Goal: Task Accomplishment & Management: Complete application form

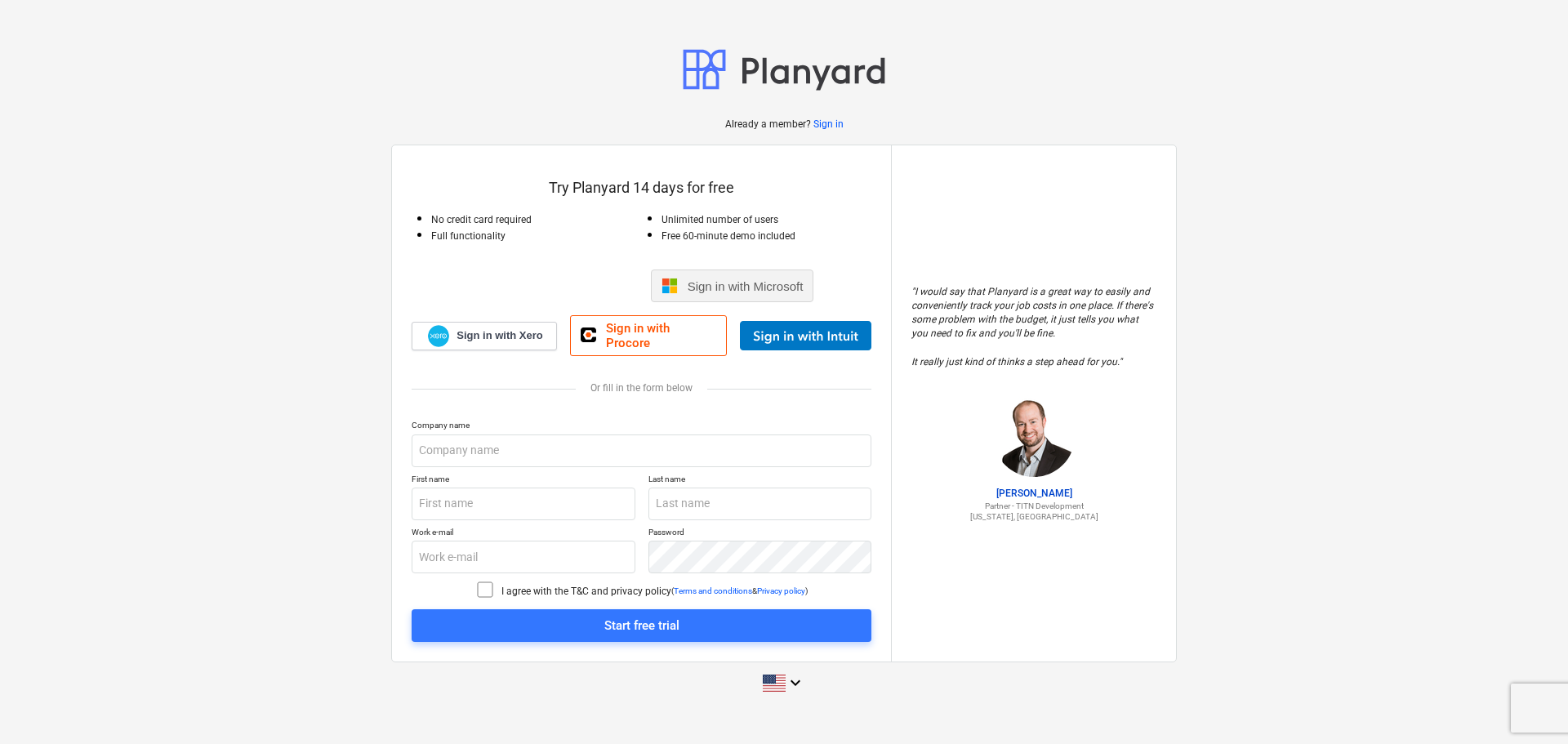
click at [769, 285] on span "Sign in with Microsoft" at bounding box center [746, 286] width 116 height 14
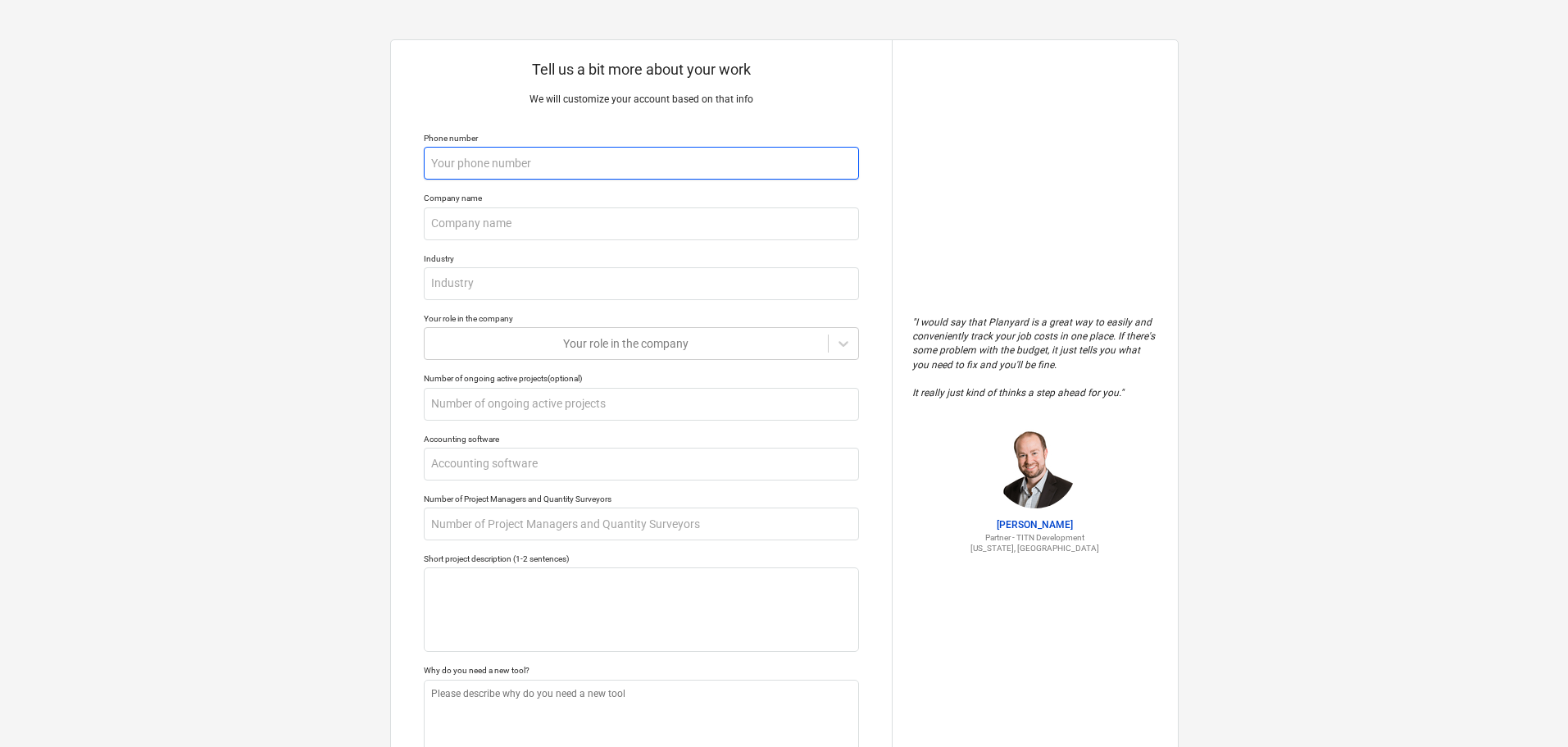
click at [600, 169] on input "text" at bounding box center [641, 163] width 435 height 33
type textarea "x"
type input "M"
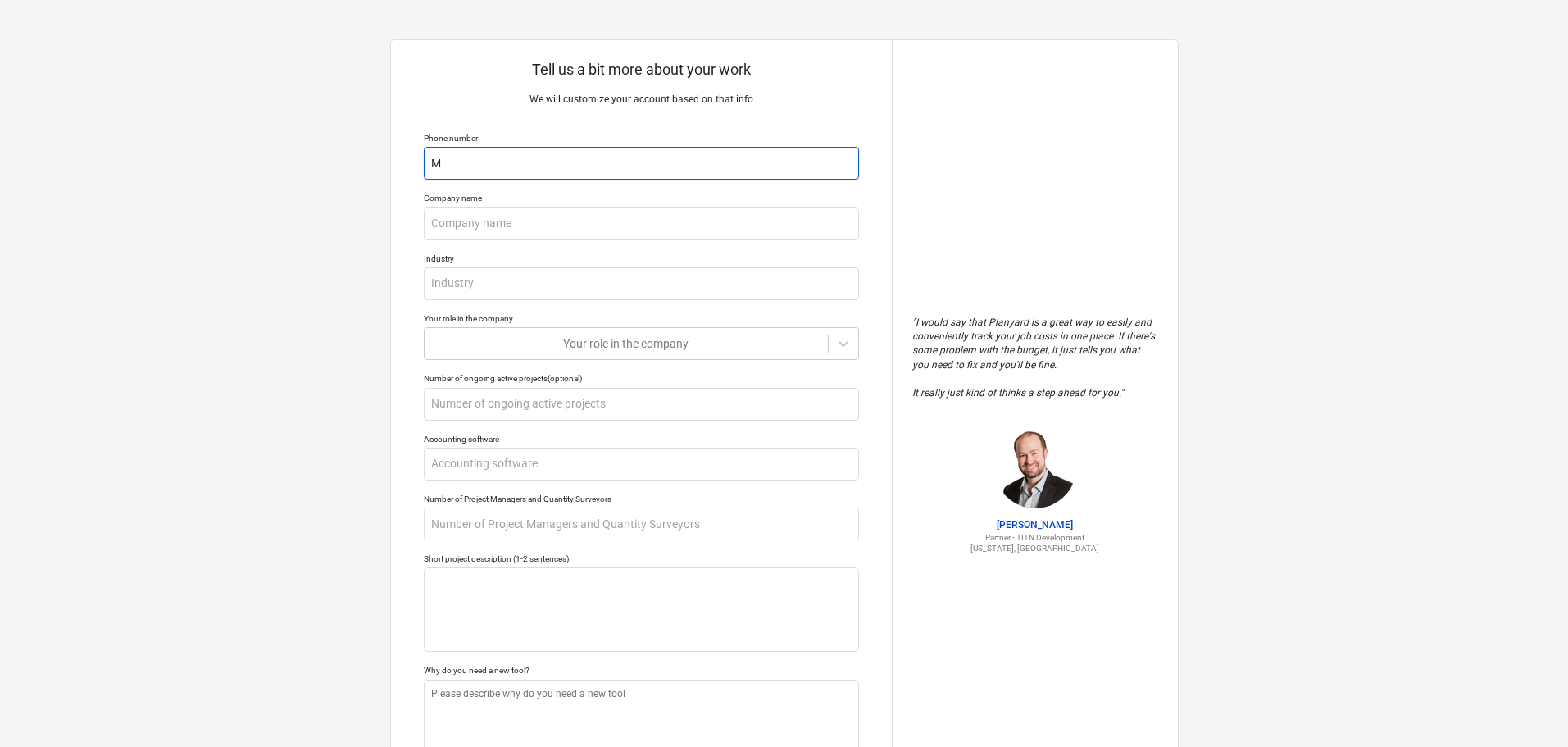
type textarea "x"
type input "Mu"
type textarea "x"
type input "Mur"
type textarea "x"
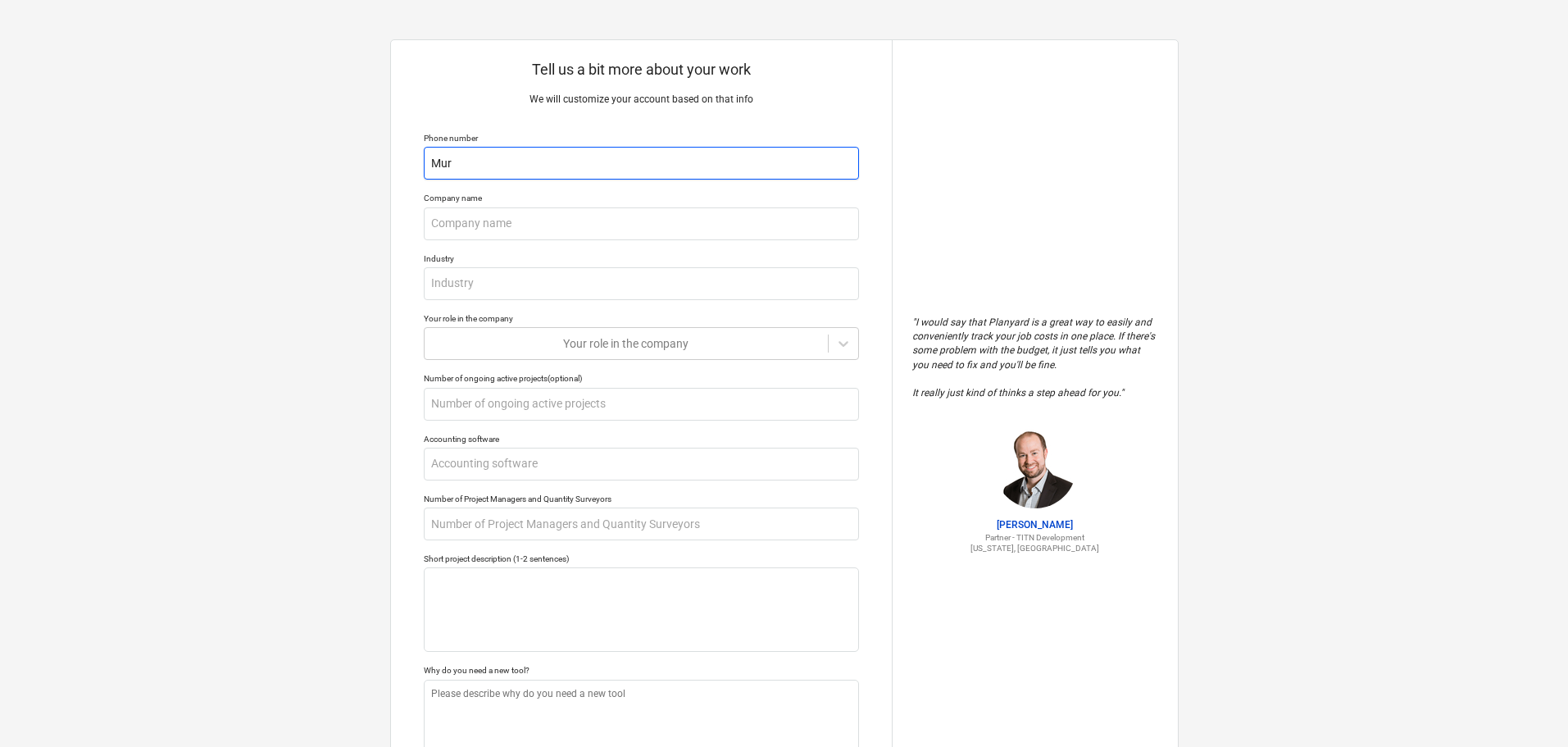
type input "Mura"
type textarea "x"
type input "[PERSON_NAME]"
click at [554, 214] on input "text" at bounding box center [641, 223] width 435 height 33
type textarea "x"
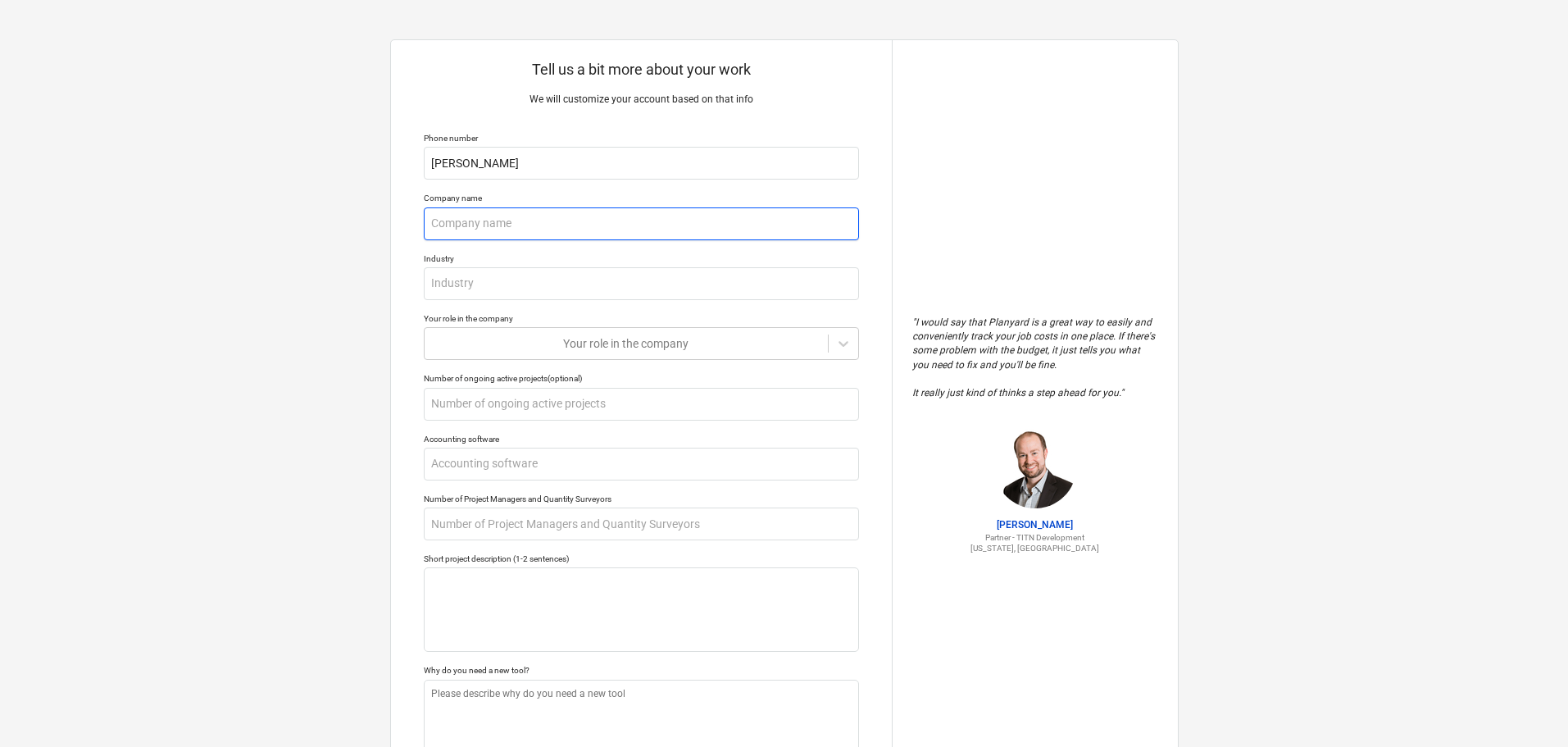
type input "D"
type textarea "x"
type input "Do"
type textarea "x"
type input "Doğ"
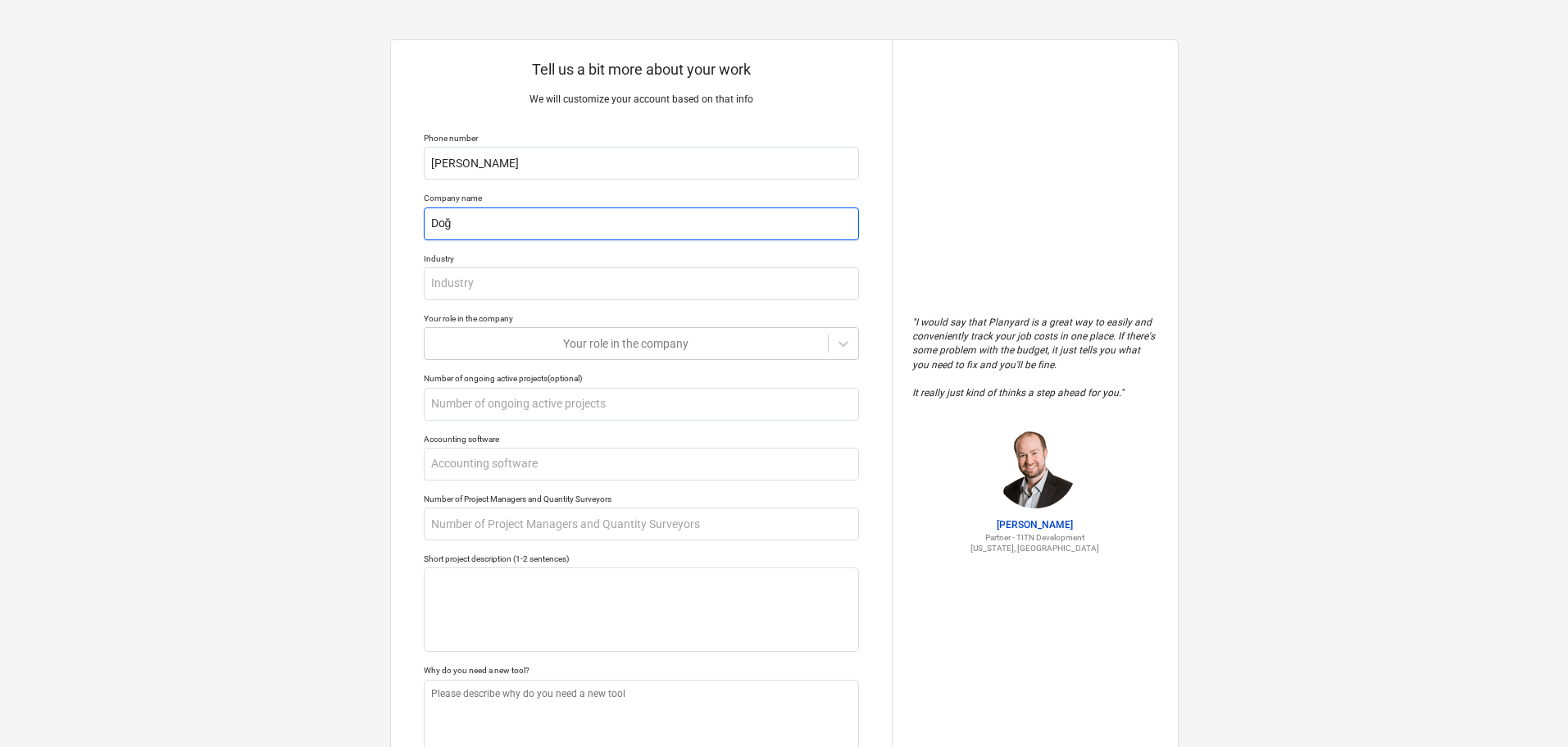
type textarea "x"
type input "Doğu"
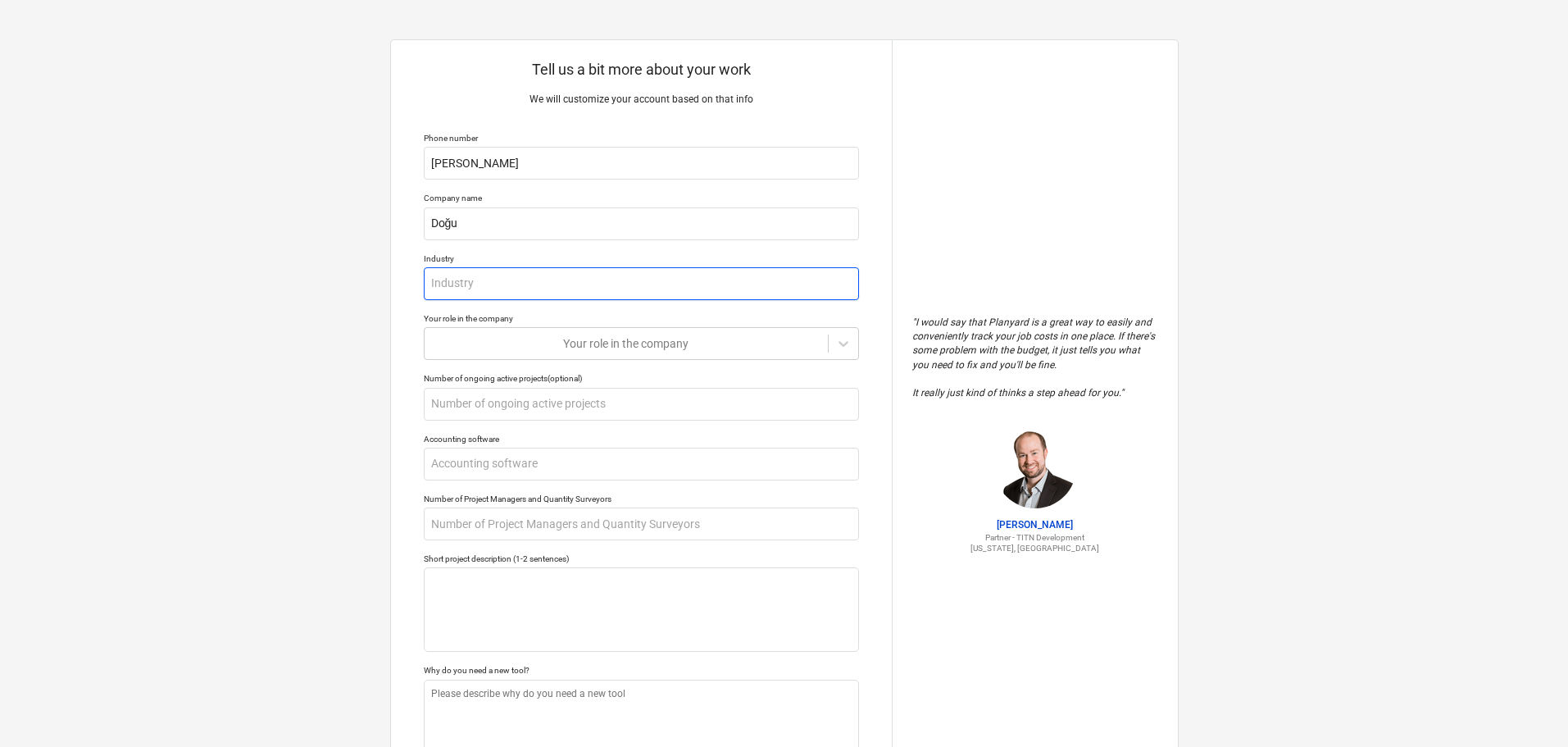
click at [444, 282] on input "text" at bounding box center [641, 283] width 435 height 33
type textarea "x"
type input "İ"
type textarea "x"
type input "İn"
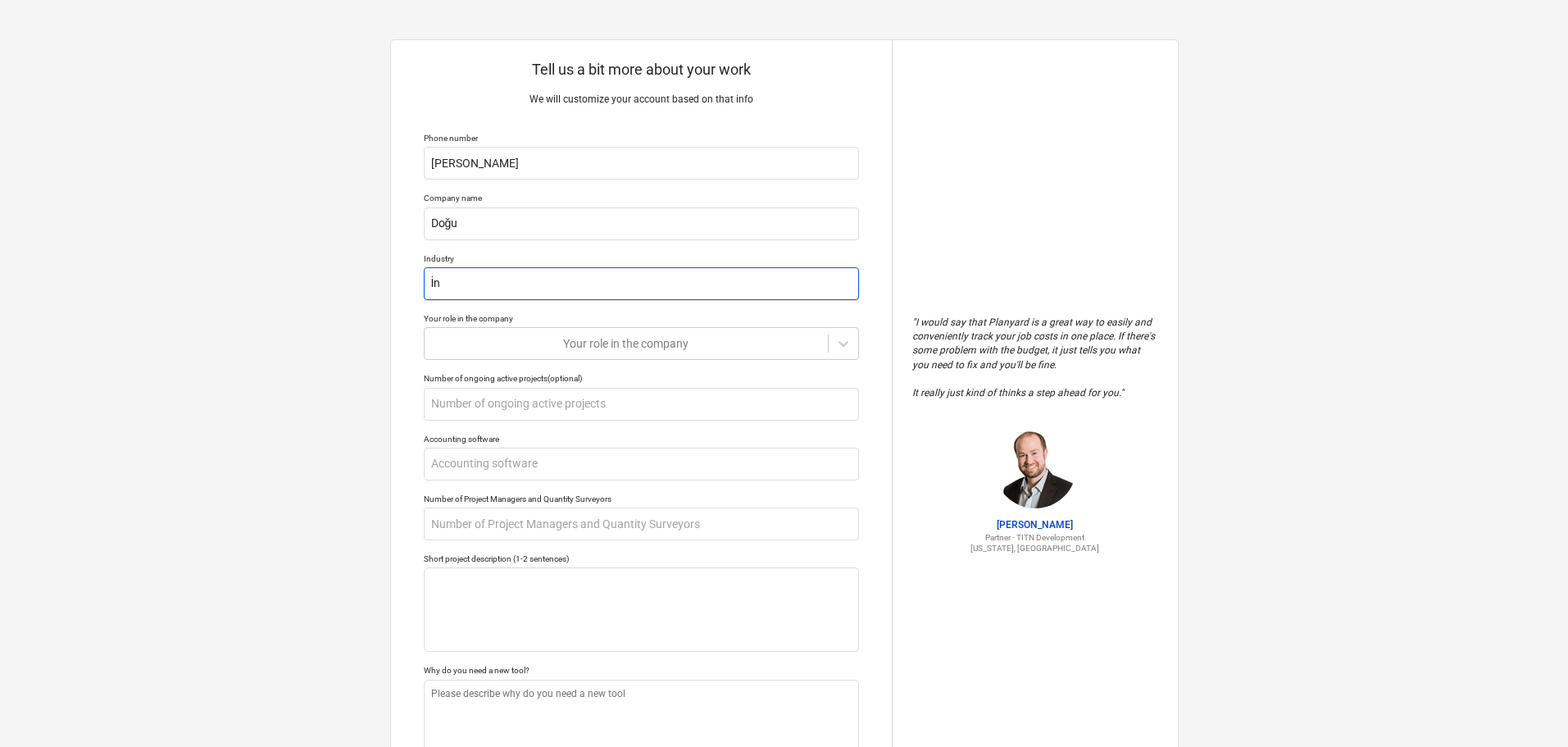
type textarea "x"
type input "İnş"
type textarea "x"
type input "İnşa"
type textarea "x"
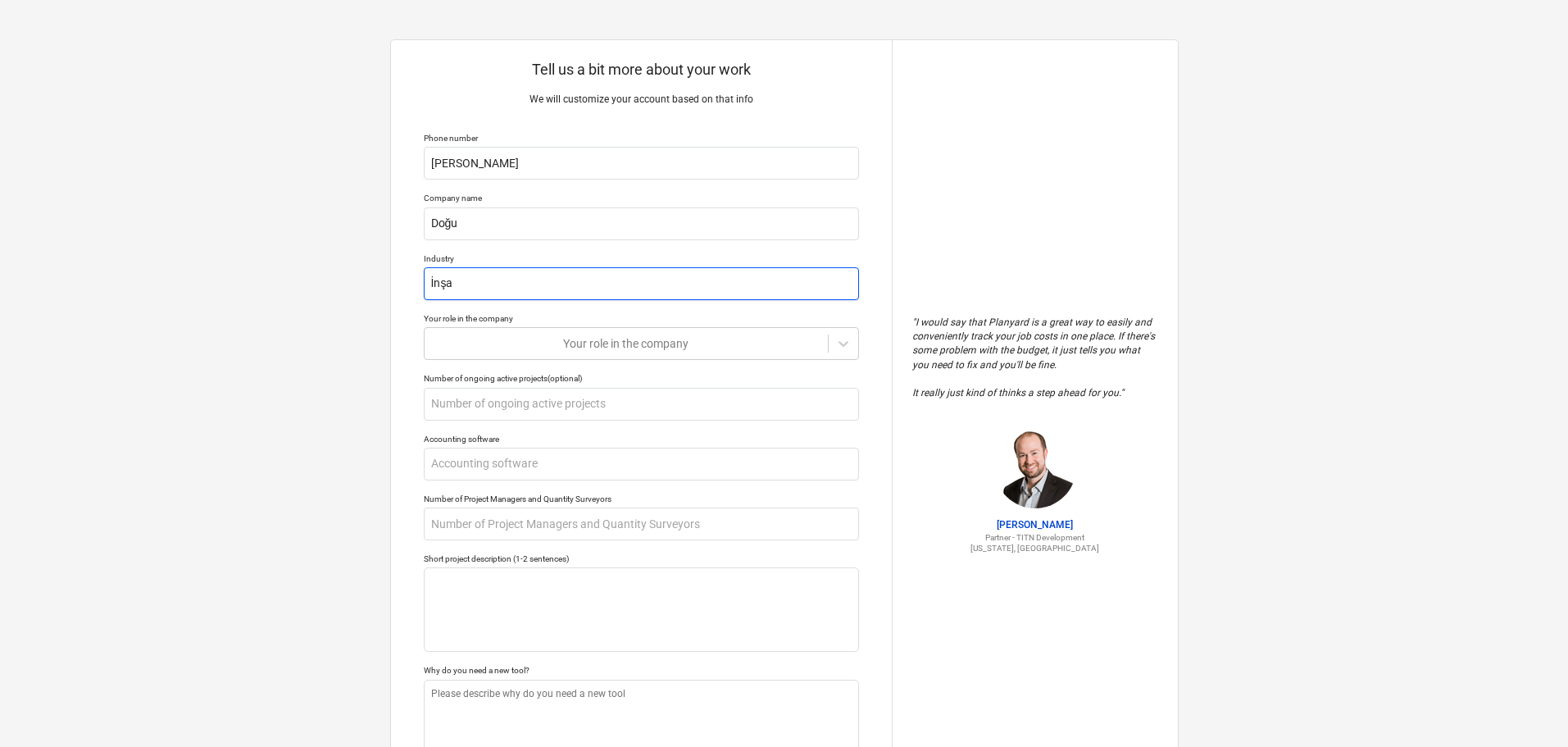
type input "İnşaa"
type textarea "x"
type input "İnşaat"
click at [385, 343] on div "Tell us a bit more about your work We will customize your account based on that…" at bounding box center [784, 434] width 1568 height 870
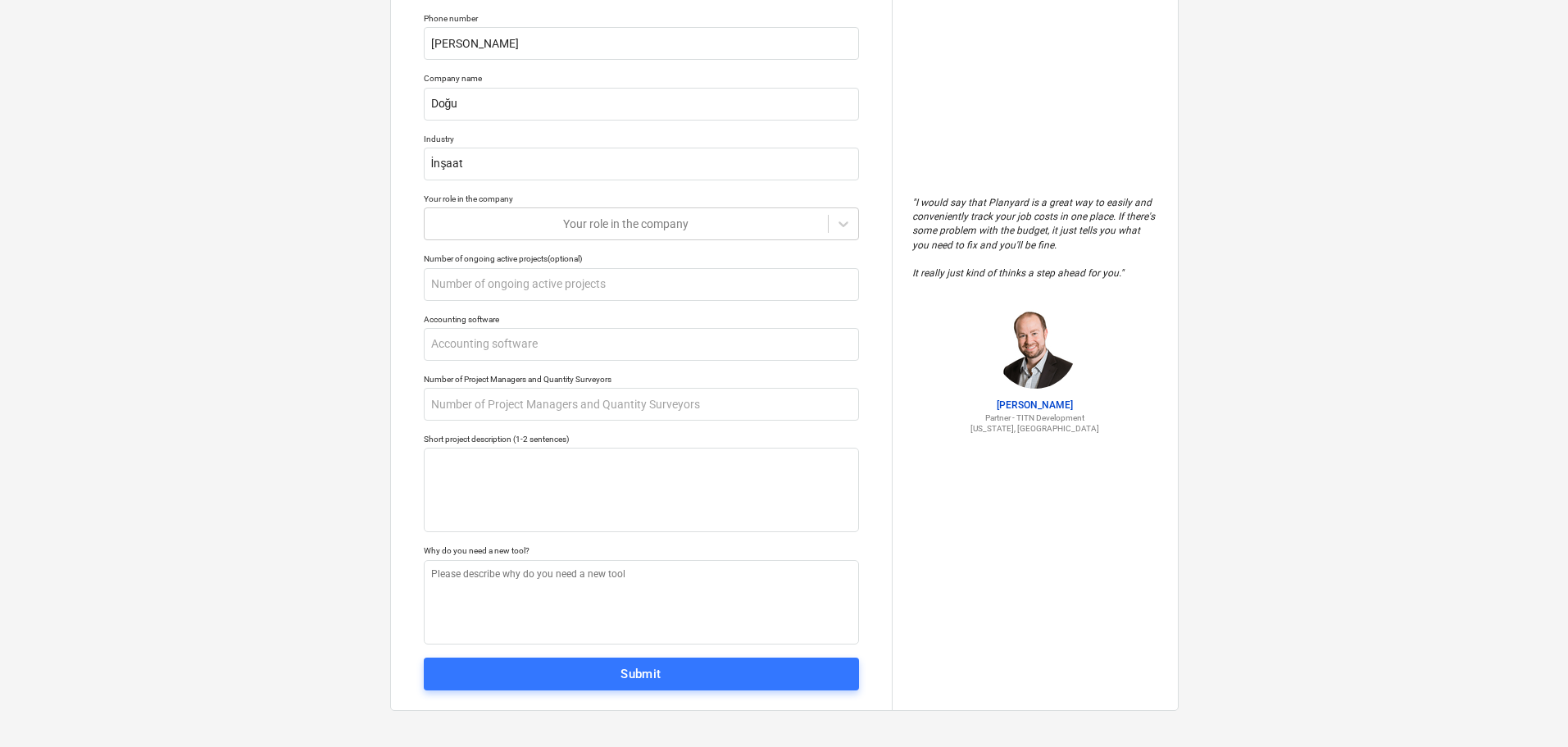
scroll to position [123, 0]
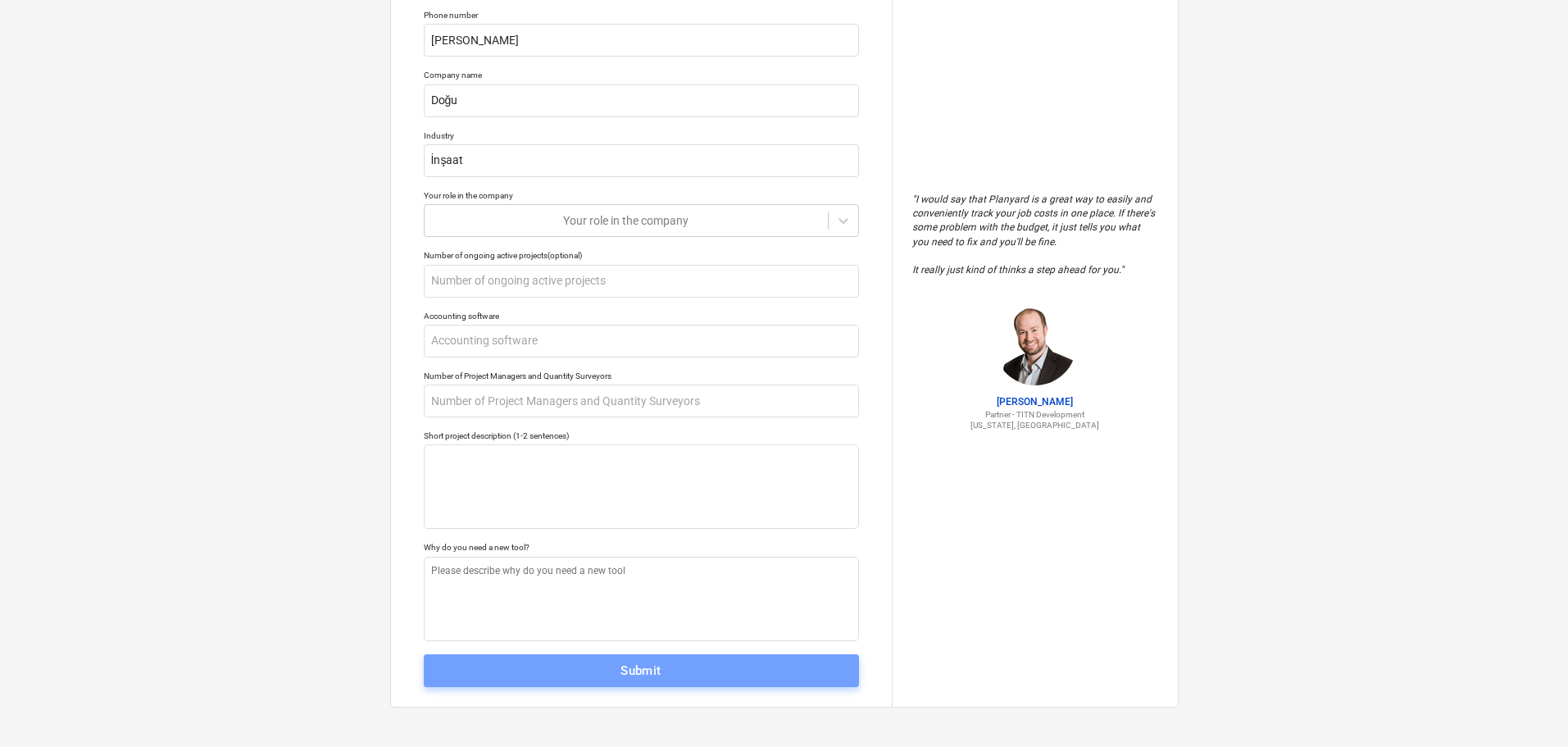
click at [659, 682] on button "Submit" at bounding box center [641, 670] width 435 height 33
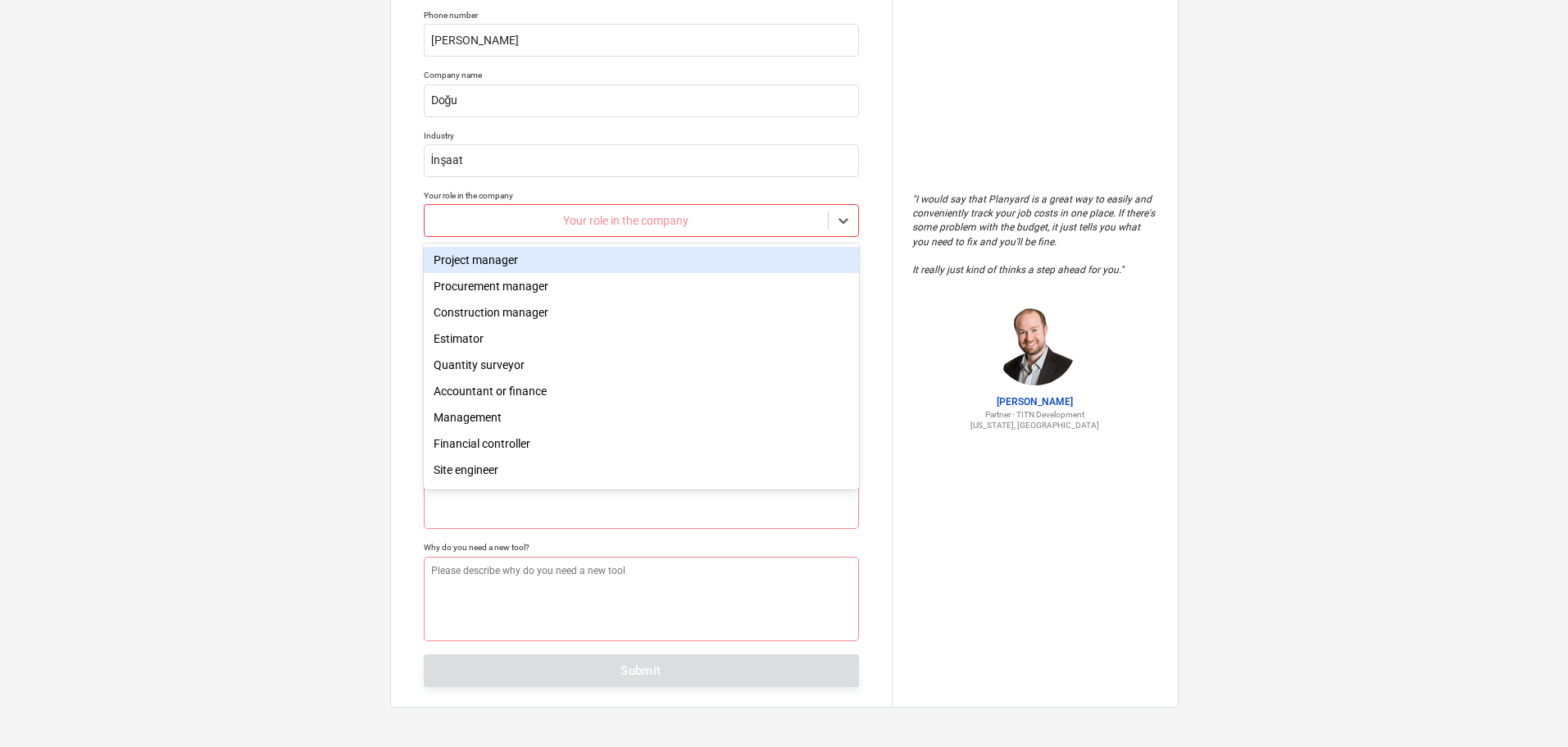
click at [629, 208] on div "Your role in the company" at bounding box center [641, 220] width 435 height 33
click at [535, 265] on div "Project manager" at bounding box center [641, 259] width 435 height 26
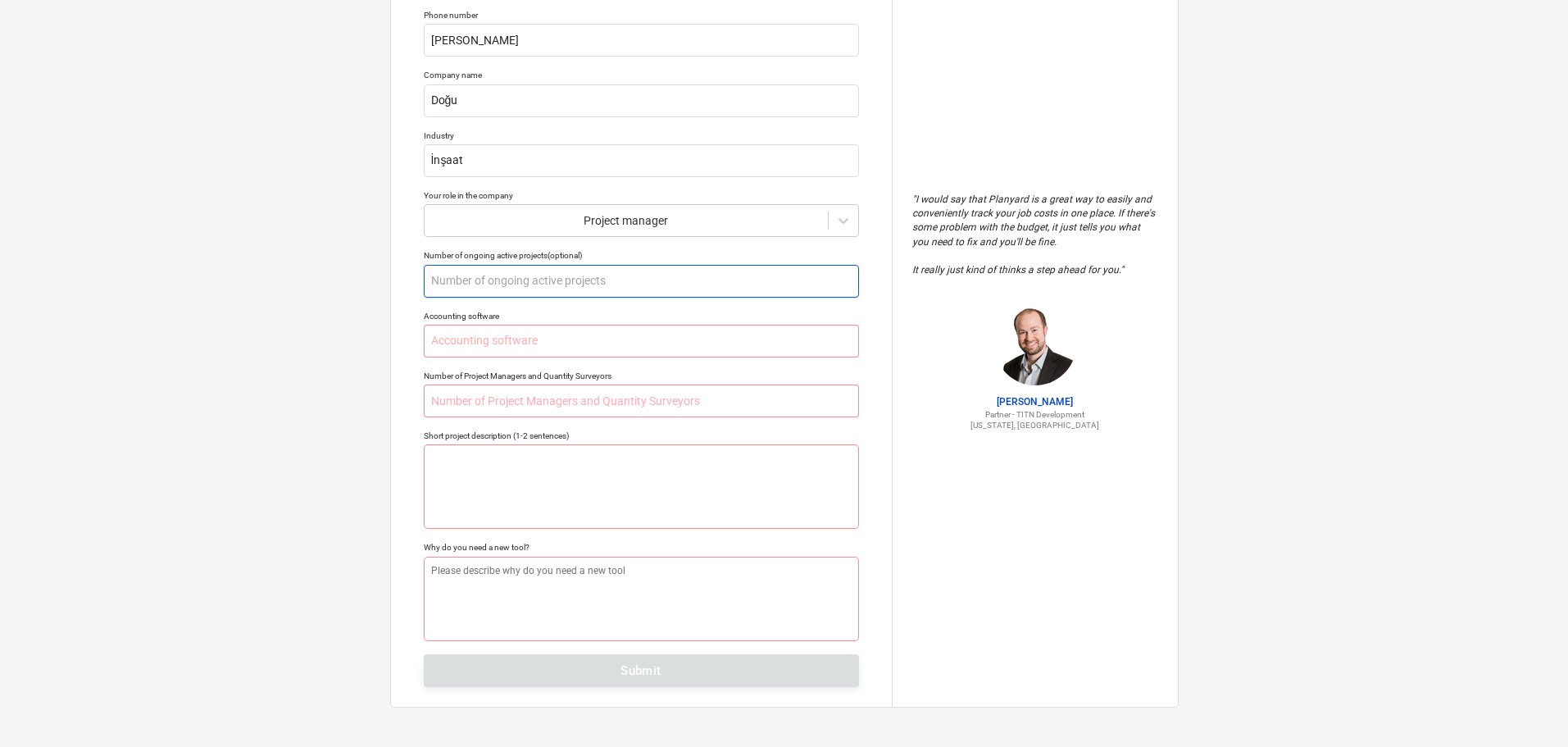
click at [556, 284] on input "text" at bounding box center [641, 281] width 435 height 33
type textarea "x"
type input "6"
type textarea "x"
type input "60"
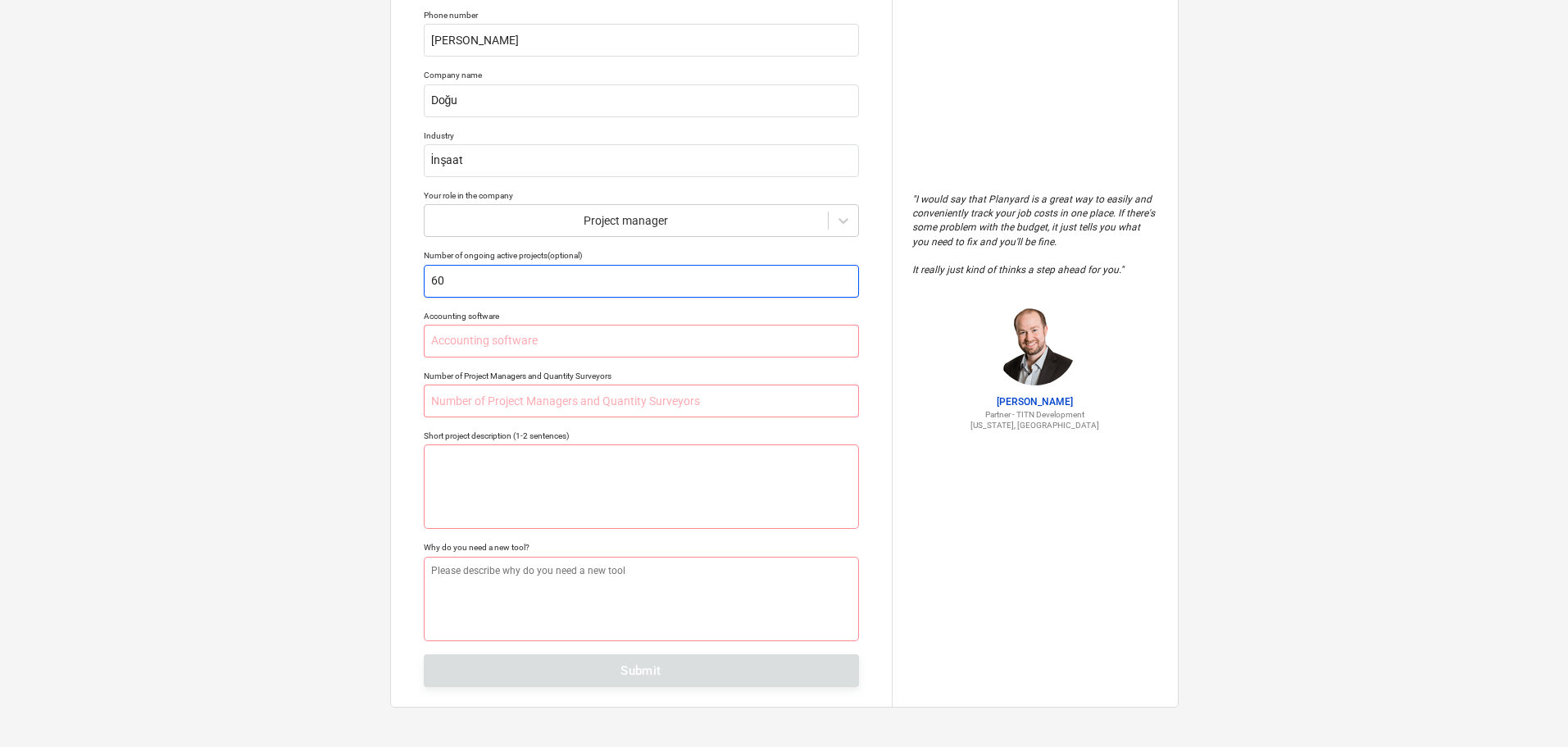
type textarea "x"
type input "602"
type textarea "x"
type input "60"
drag, startPoint x: 323, startPoint y: 406, endPoint x: 395, endPoint y: 373, distance: 79.2
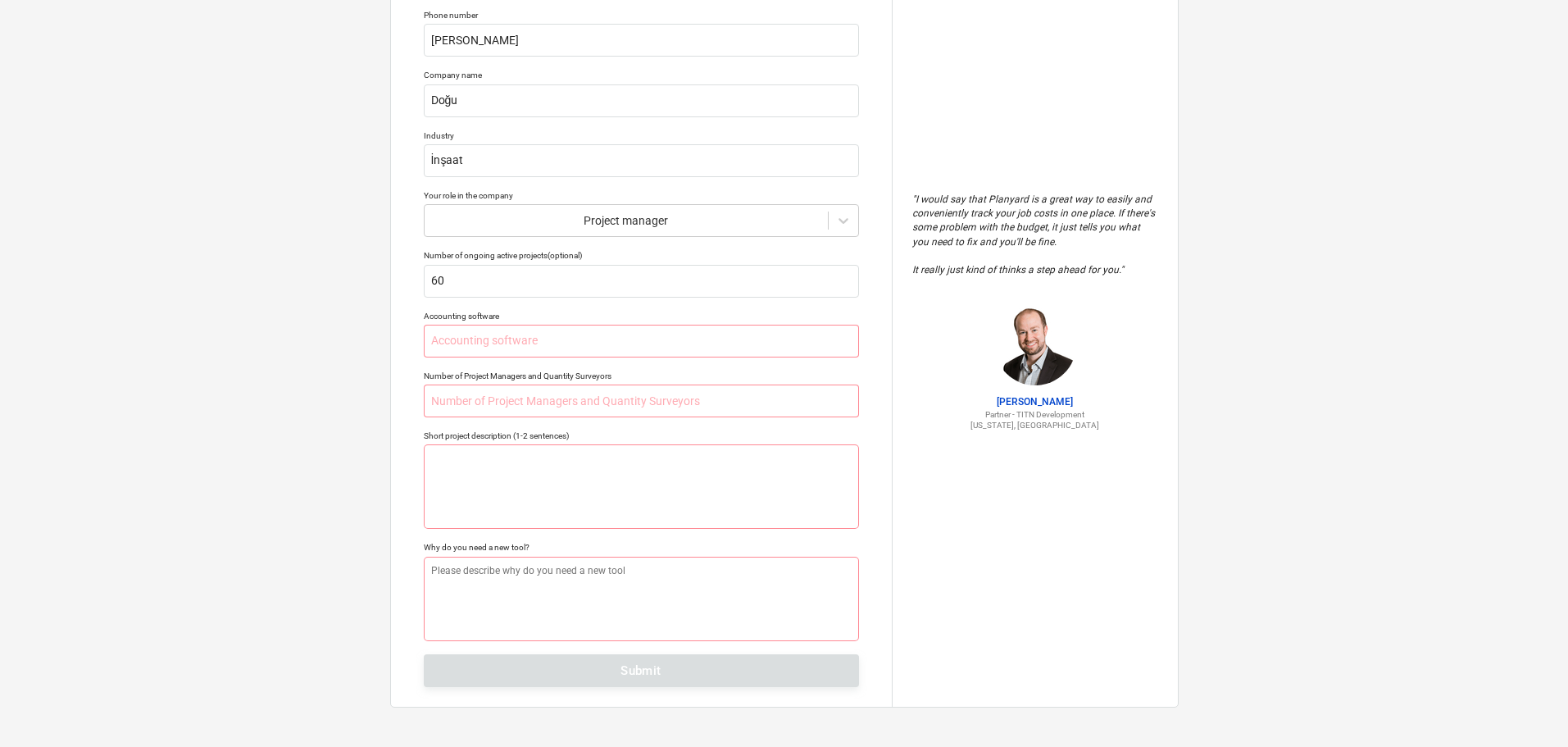
click at [323, 405] on div "Tell us a bit more about your work We will customize your account based on that…" at bounding box center [784, 312] width 1568 height 870
click at [439, 349] on input "text" at bounding box center [641, 340] width 435 height 33
type textarea "x"
type input "2"
click at [442, 400] on input "text" at bounding box center [641, 400] width 435 height 33
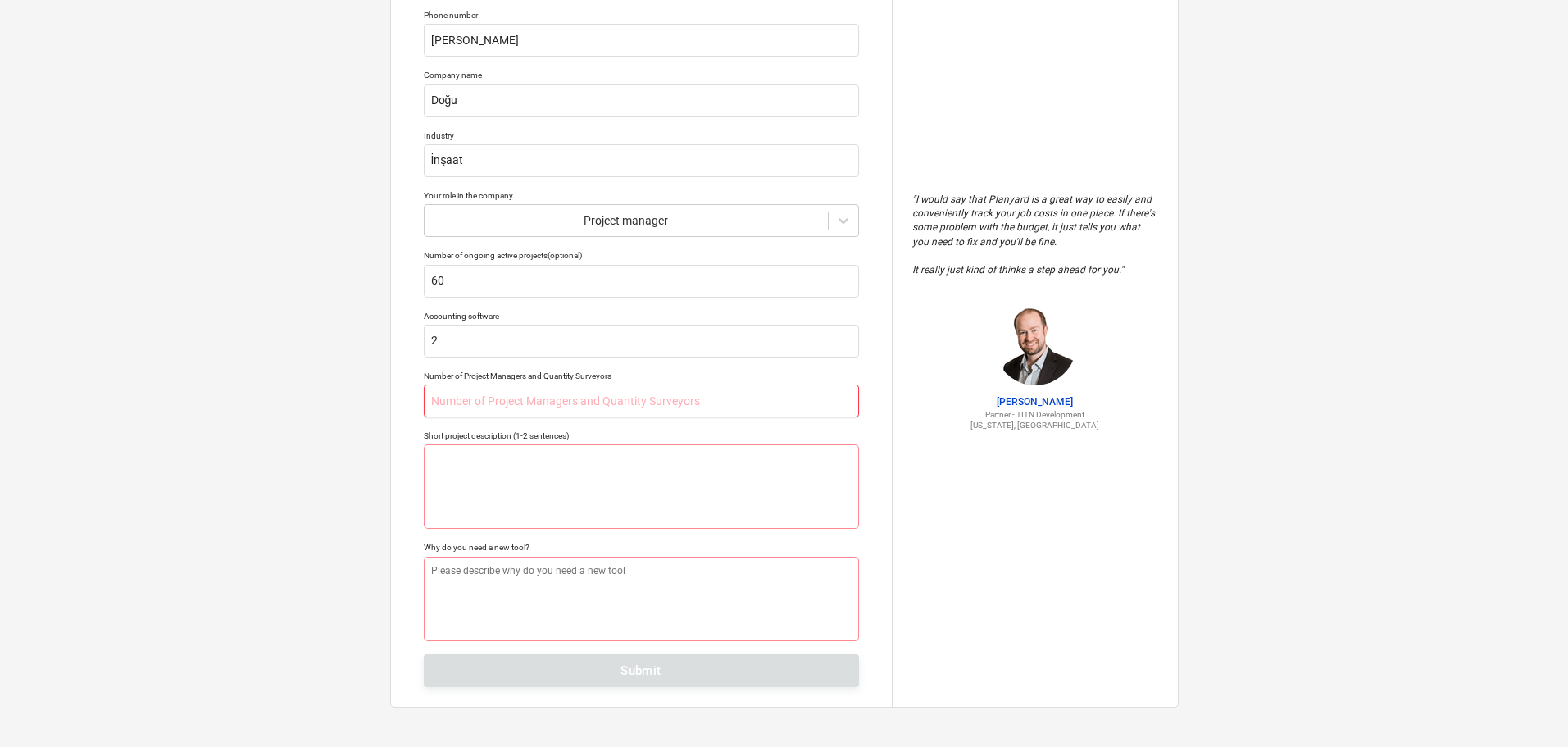
type textarea "x"
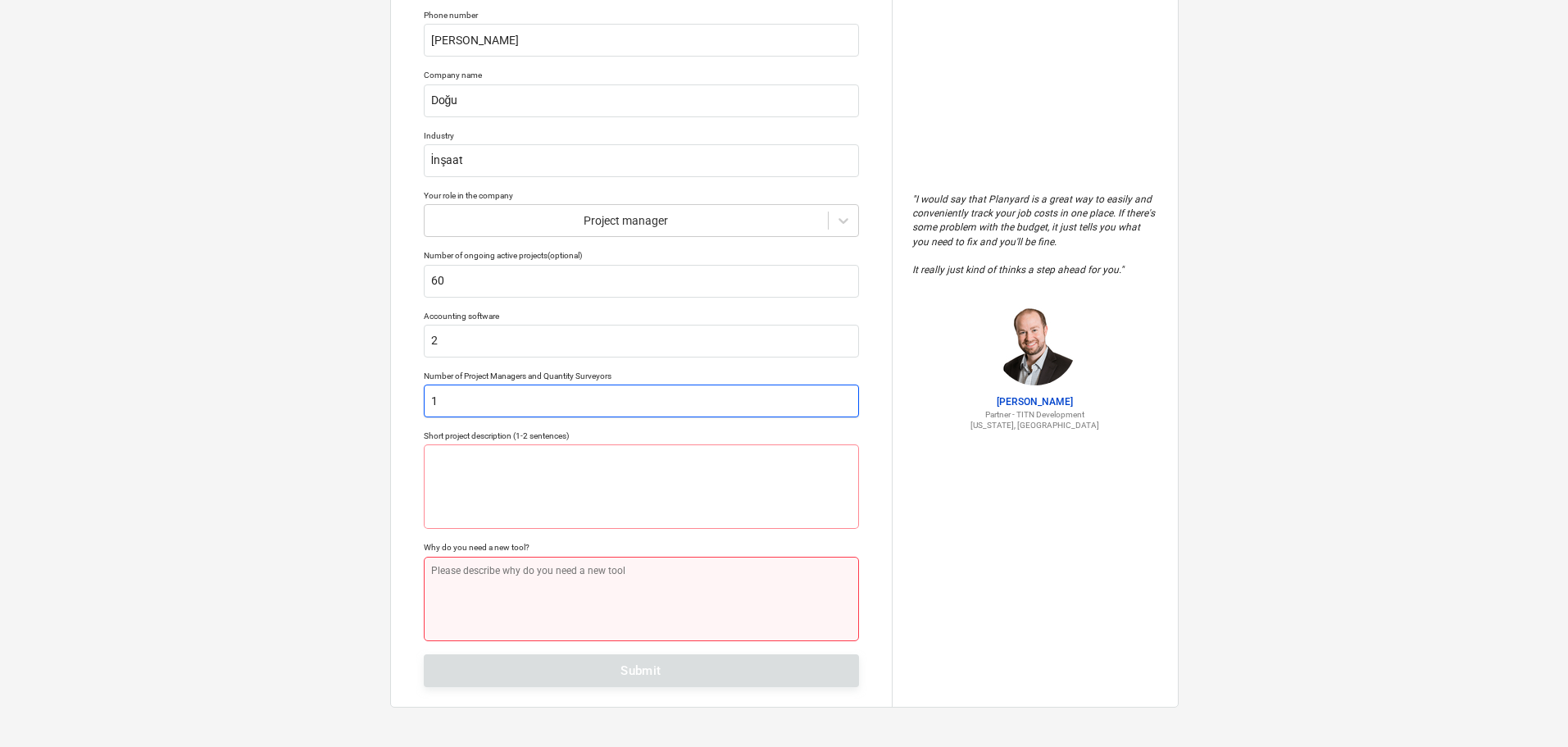
type input "1"
click at [493, 580] on textarea at bounding box center [641, 599] width 435 height 84
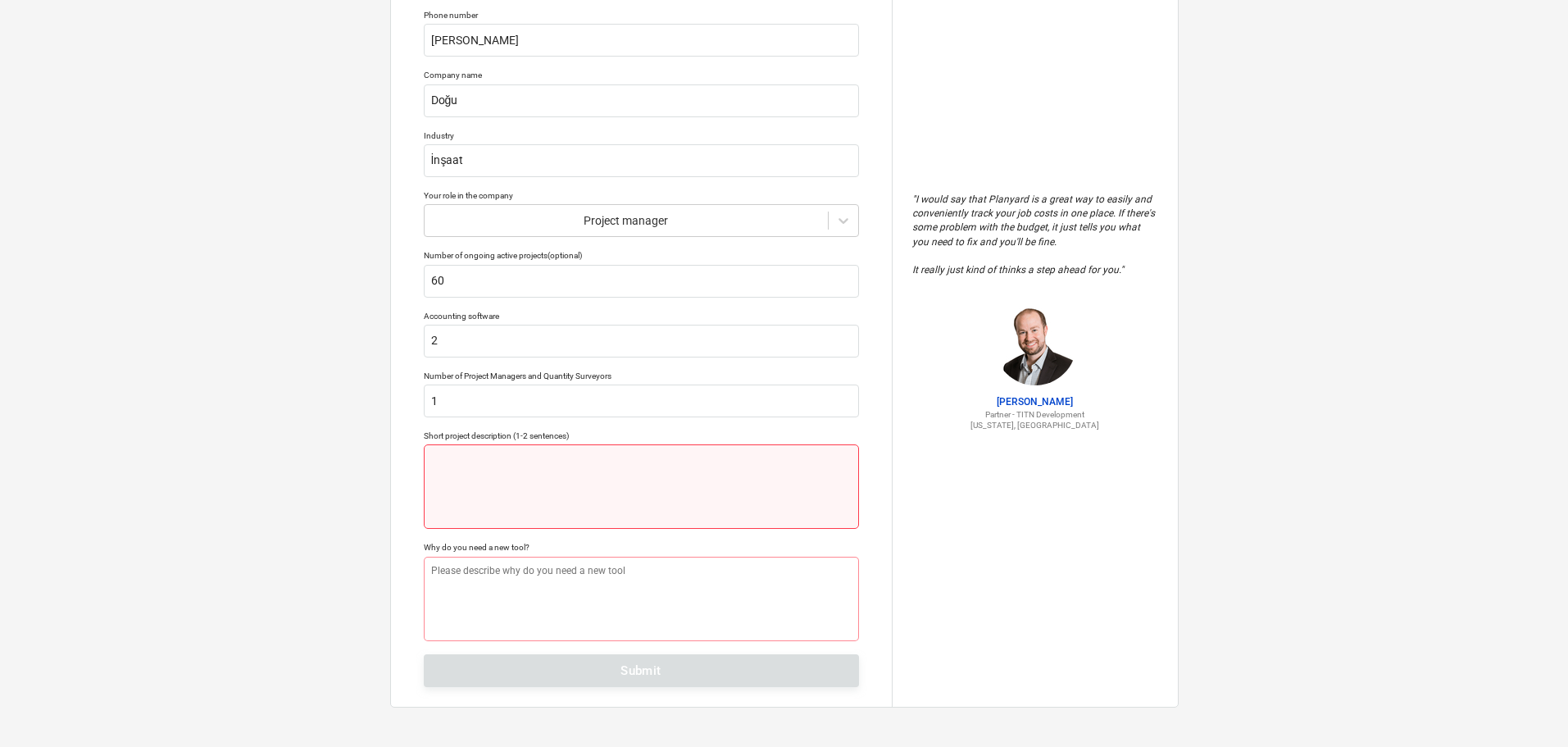
click at [488, 497] on textarea at bounding box center [641, 486] width 435 height 84
type textarea "x"
type textarea "j"
type textarea "x"
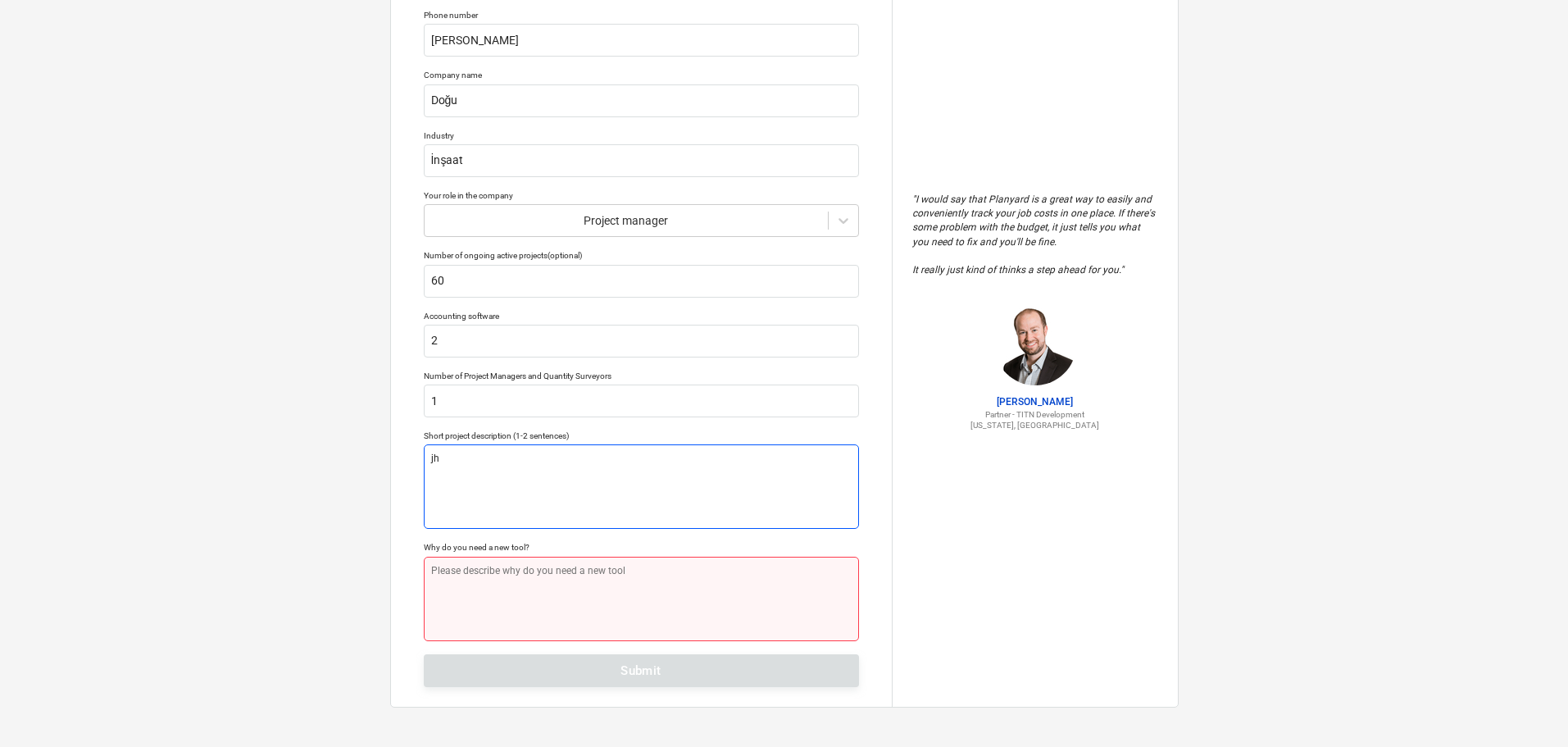
type textarea "jh"
click at [564, 582] on textarea at bounding box center [641, 599] width 435 height 84
type textarea "x"
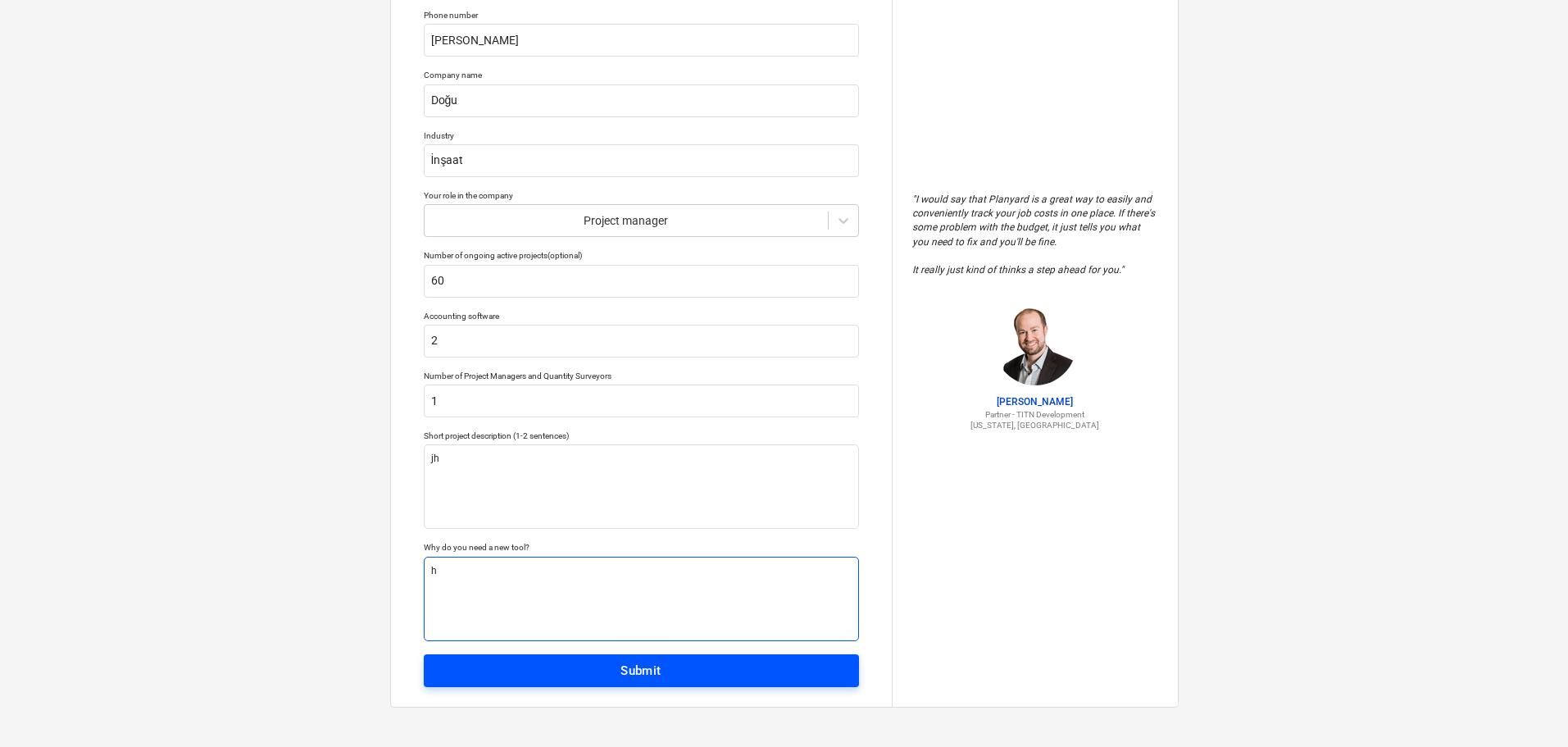
type textarea "h"
click at [661, 670] on div "Submit" at bounding box center [640, 670] width 41 height 22
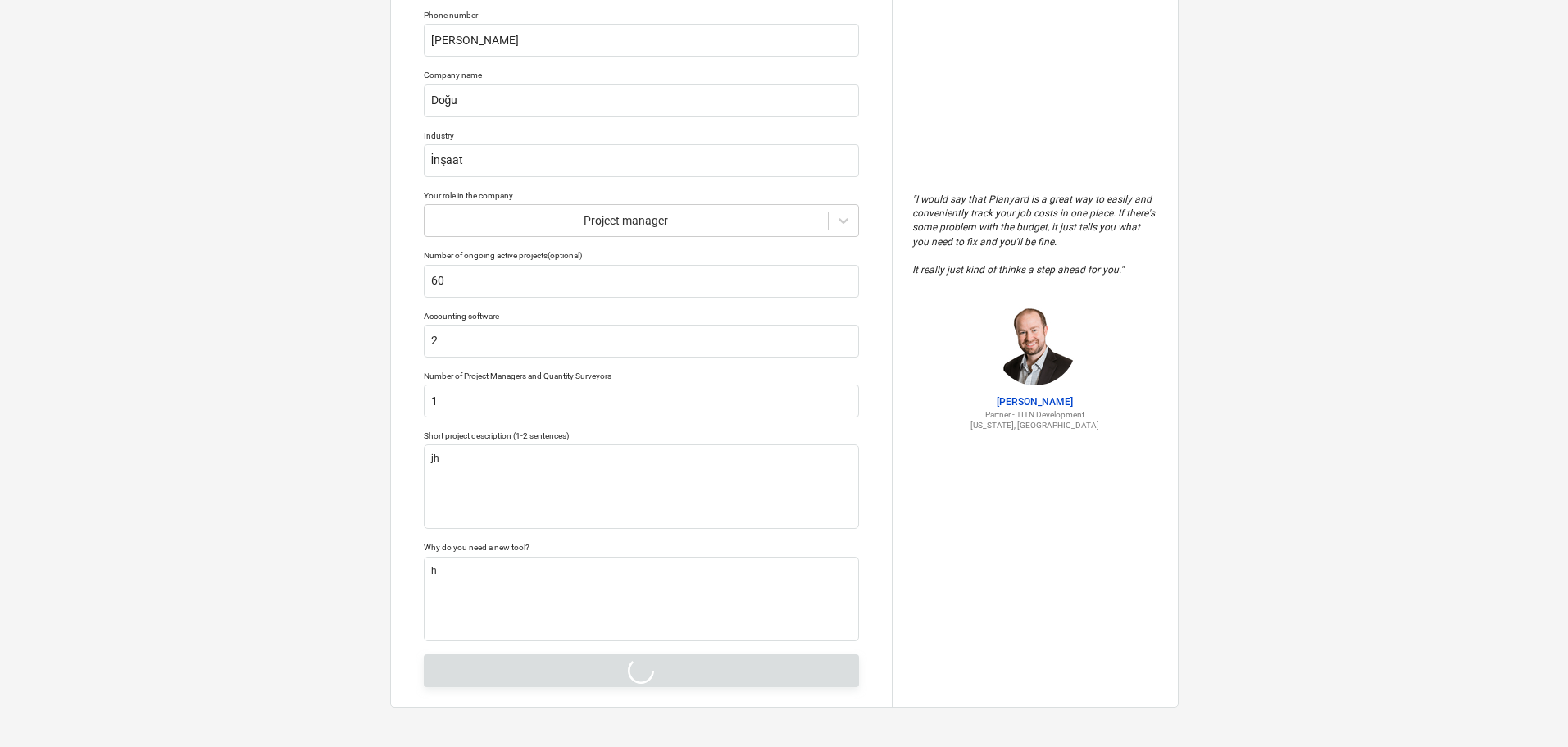
type textarea "x"
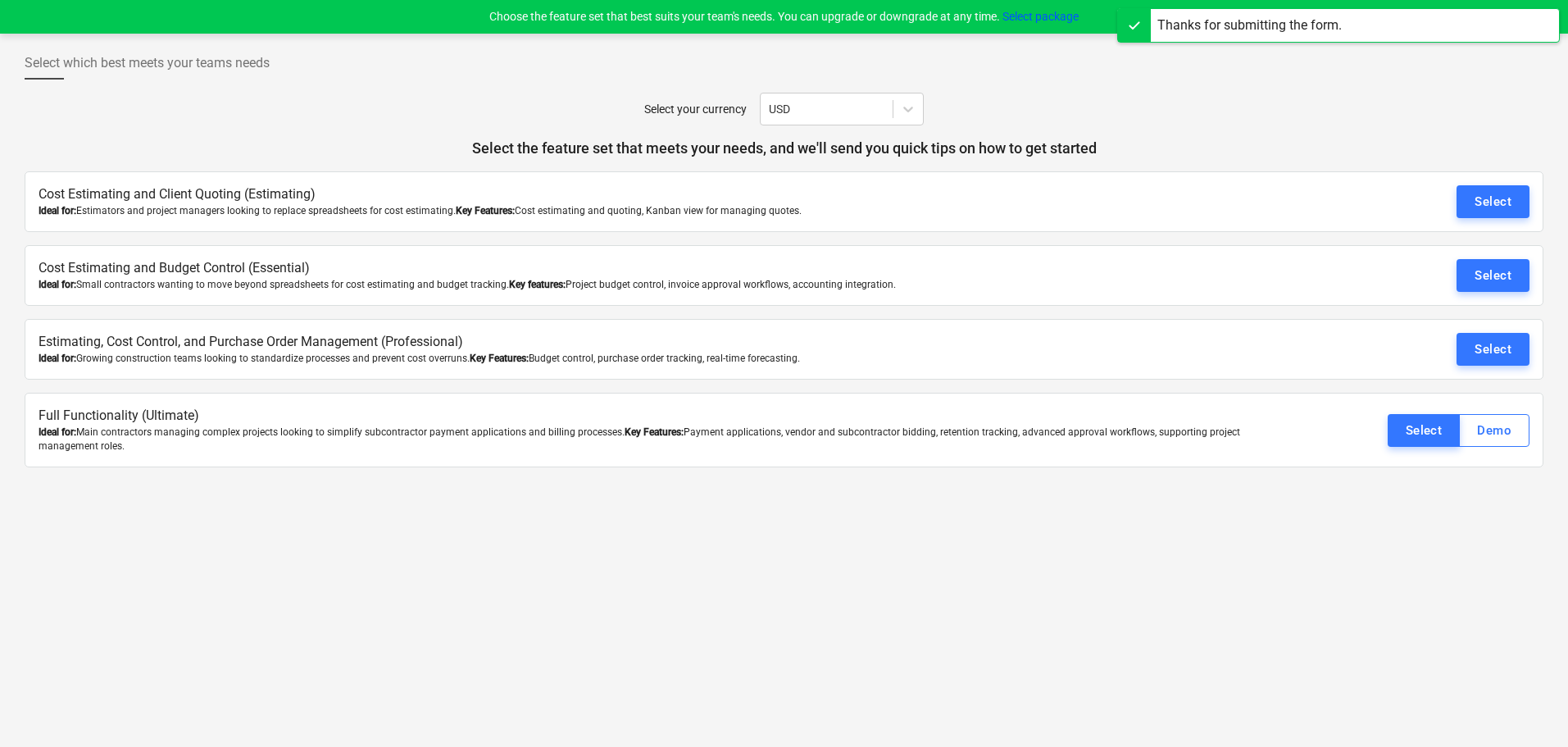
click at [1189, 142] on p "Select the feature set that meets your needs, and we'll send you quick tips on …" at bounding box center [784, 148] width 1519 height 20
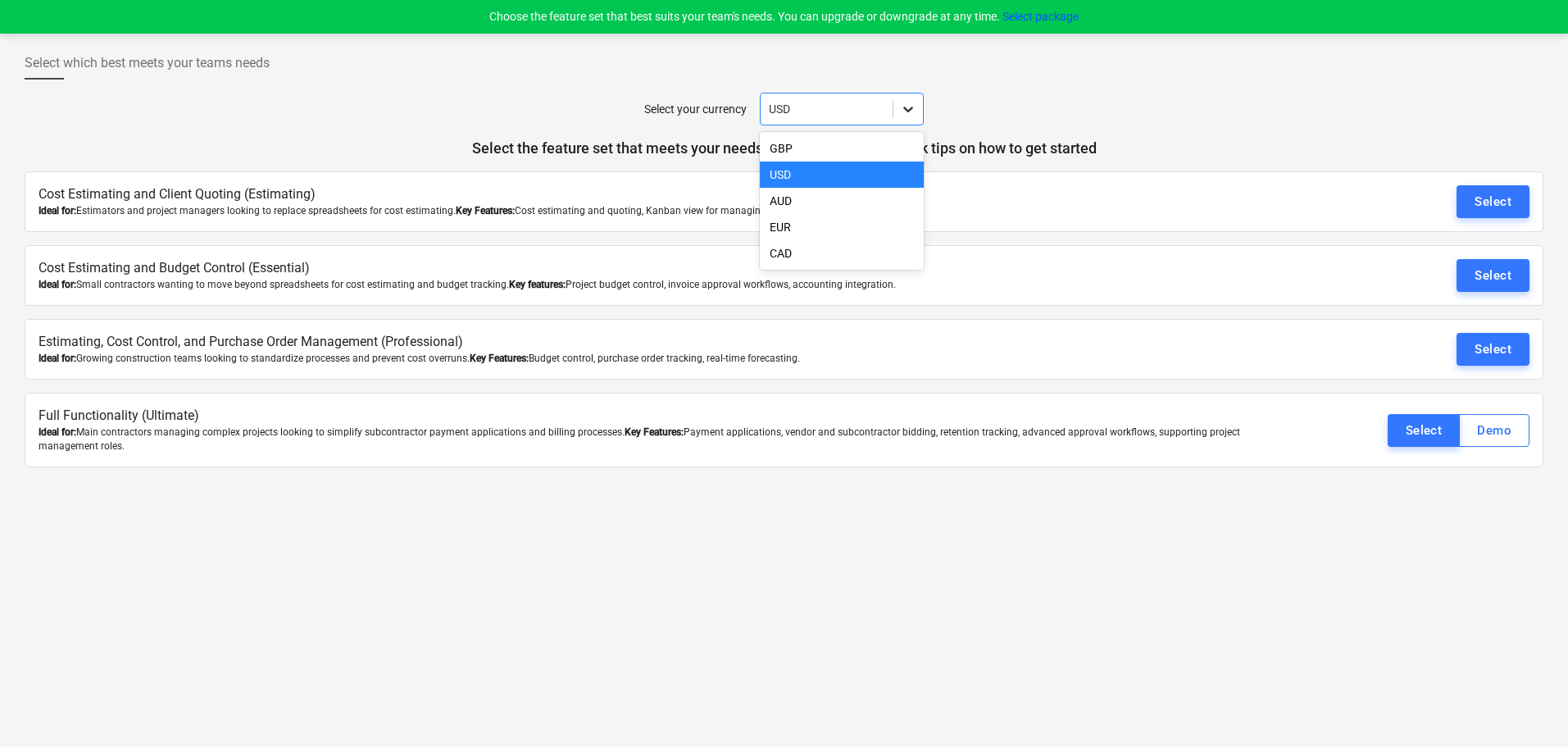
click at [904, 103] on icon at bounding box center [909, 109] width 17 height 17
click at [1220, 103] on div "Select your currency USD" at bounding box center [784, 108] width 1519 height 33
